Goal: Task Accomplishment & Management: Manage account settings

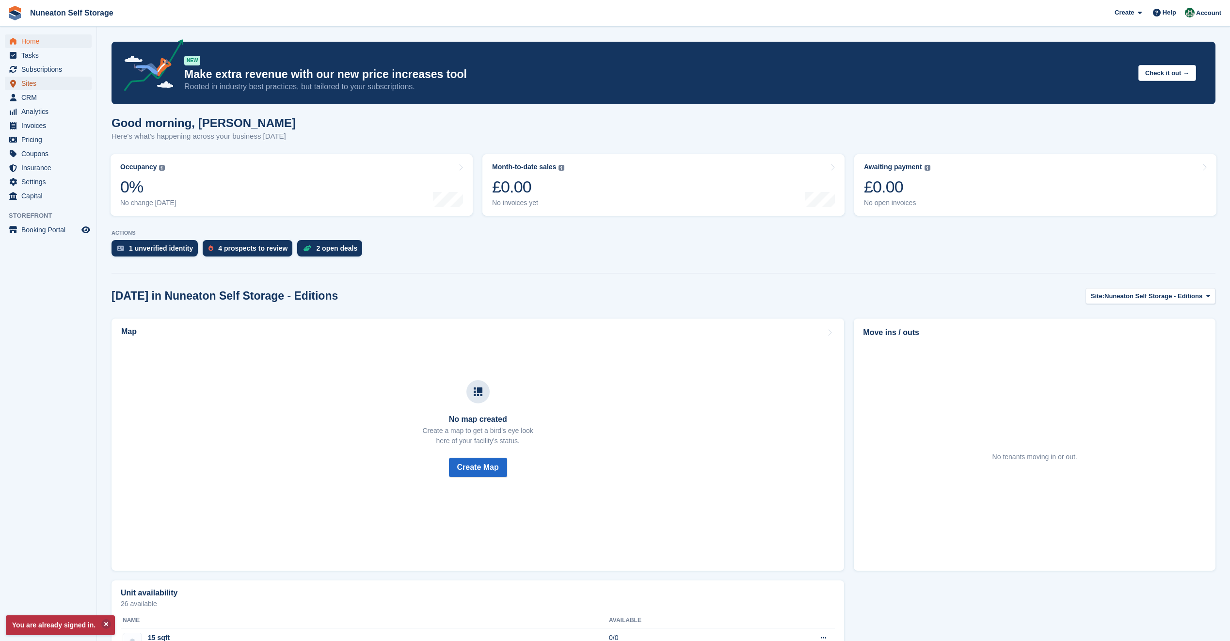
click at [35, 86] on span "Sites" at bounding box center [50, 84] width 58 height 14
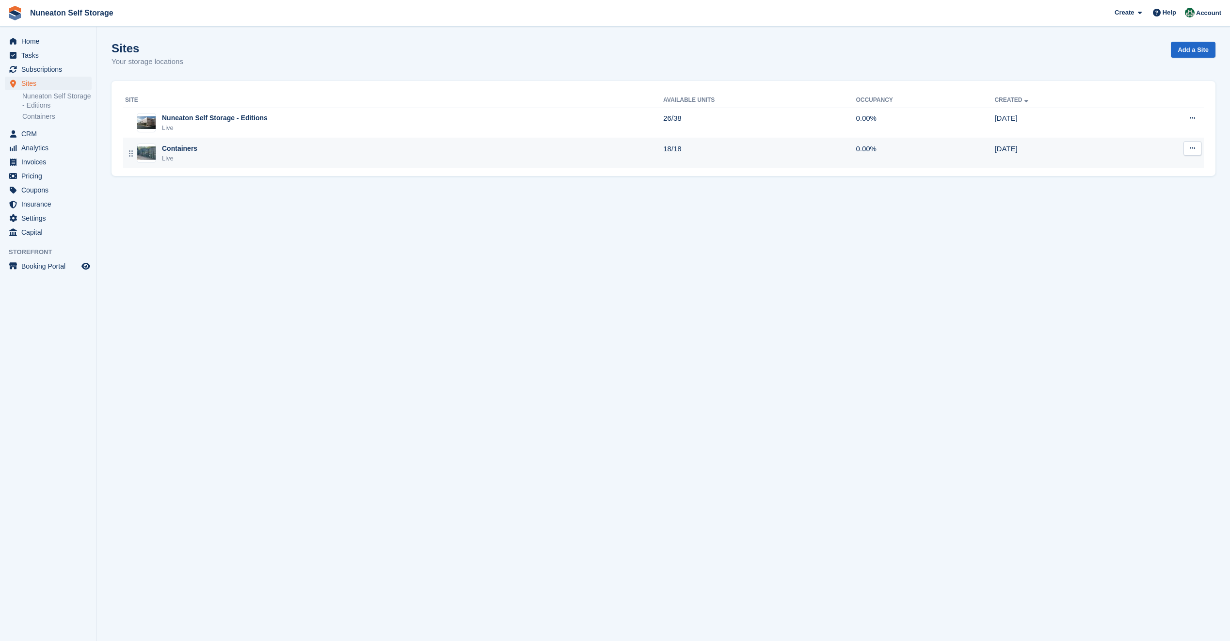
click at [243, 158] on div "Containers Live" at bounding box center [394, 153] width 538 height 20
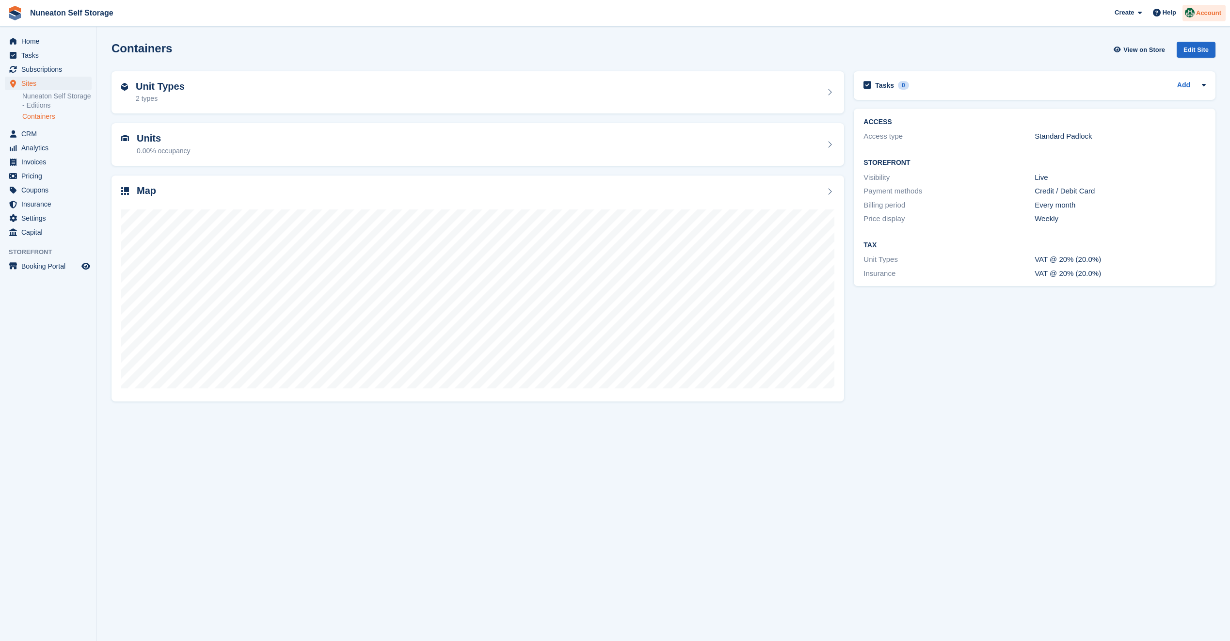
click at [1202, 18] on div "Account" at bounding box center [1203, 13] width 43 height 17
drag, startPoint x: 1133, startPoint y: 98, endPoint x: 1123, endPoint y: 99, distance: 9.7
click at [1133, 98] on div "Logout" at bounding box center [1132, 96] width 23 height 10
